Goal: Task Accomplishment & Management: Manage account settings

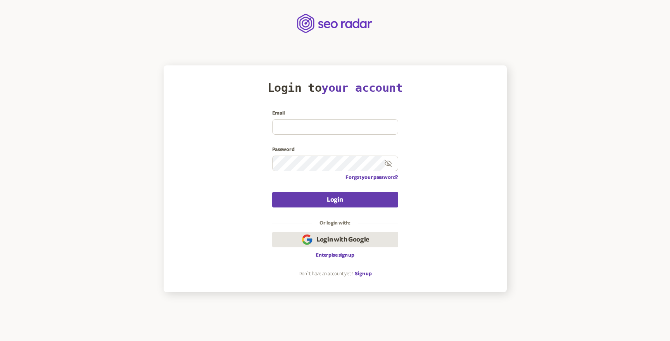
click at [339, 237] on span "Login with Google" at bounding box center [342, 239] width 53 height 9
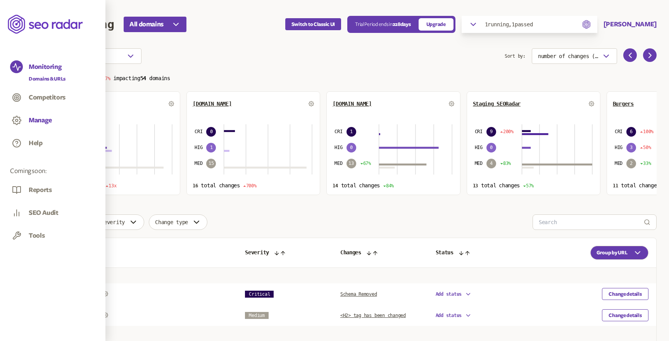
click at [43, 118] on button "Manage" at bounding box center [40, 120] width 23 height 9
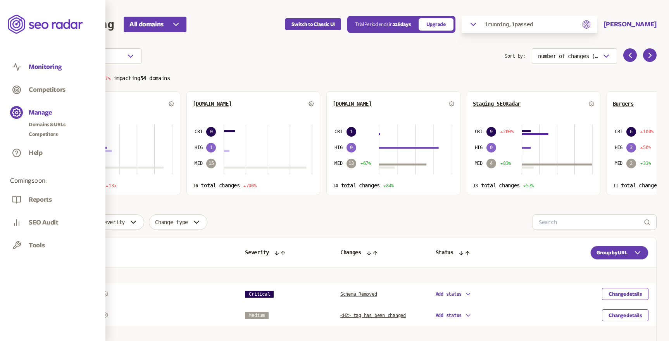
click at [48, 66] on button "Monitoring" at bounding box center [45, 67] width 33 height 9
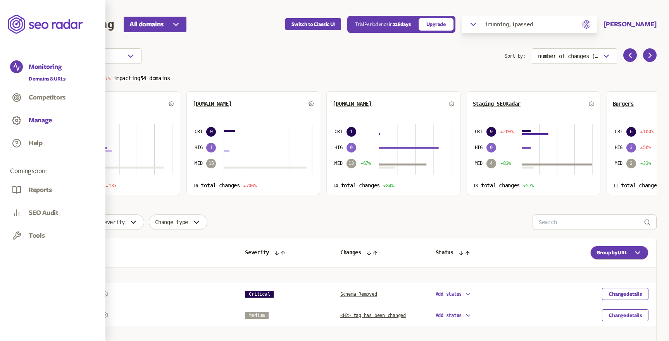
click at [37, 121] on button "Manage" at bounding box center [40, 120] width 23 height 9
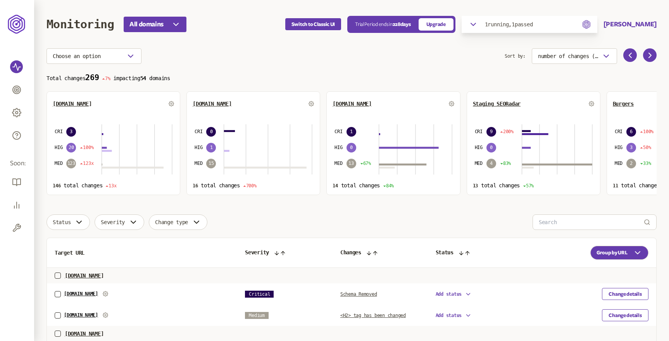
click at [260, 71] on section "Choose an option Sort by: number of changes (high-low) Total changes 269 7% imp…" at bounding box center [352, 121] width 610 height 147
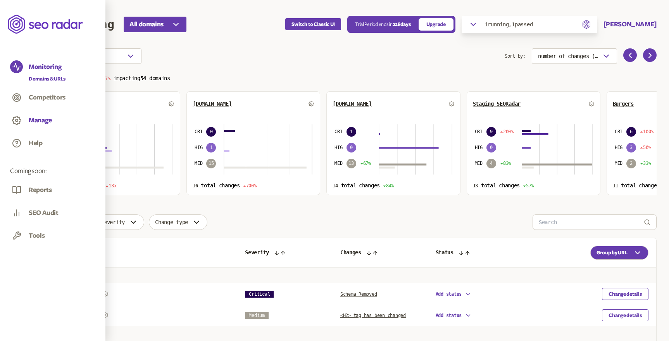
click at [39, 117] on button "Manage" at bounding box center [40, 120] width 23 height 9
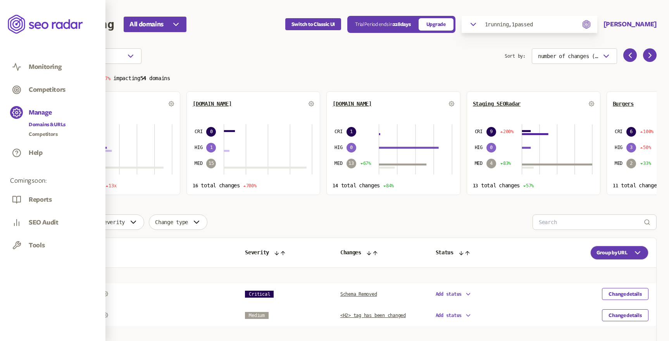
click at [47, 123] on link "Domains & URLs" at bounding box center [47, 125] width 37 height 8
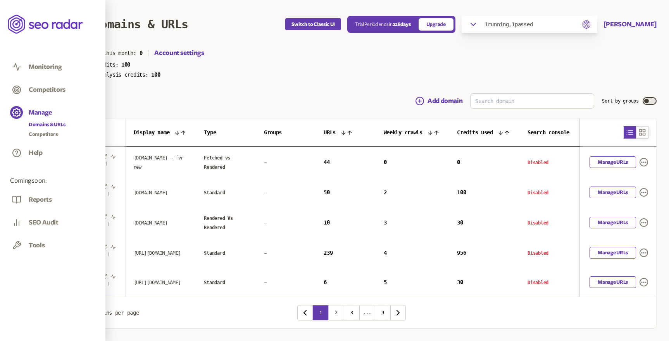
click at [39, 23] on icon at bounding box center [46, 24] width 76 height 22
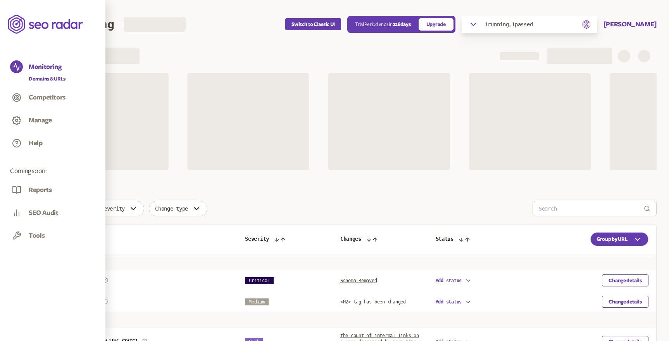
click at [43, 115] on div "Manage" at bounding box center [52, 121] width 85 height 15
click at [44, 120] on button "Manage" at bounding box center [40, 120] width 23 height 9
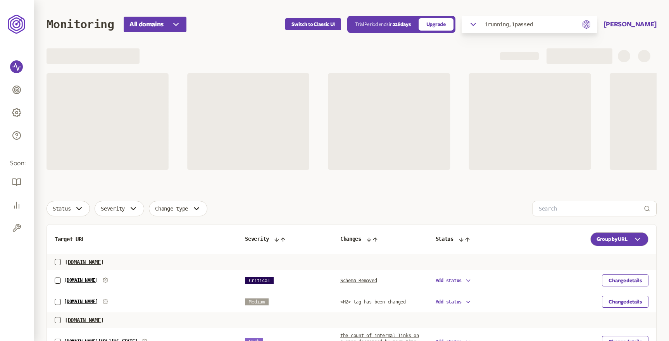
click at [226, 47] on header "Monitoring All domains Switch to Classic UI Trial Period ends [DATE] Upgrade 1 …" at bounding box center [352, 24] width 610 height 48
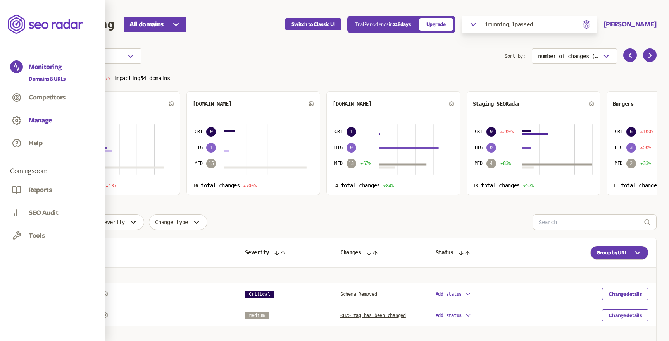
click at [43, 116] on button "Manage" at bounding box center [40, 120] width 23 height 9
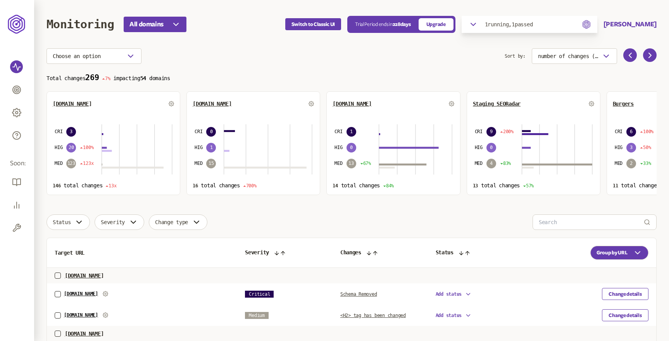
click at [208, 51] on div "Choose an option" at bounding box center [276, 56] width 458 height 16
